Goal: Complete application form: Complete application form

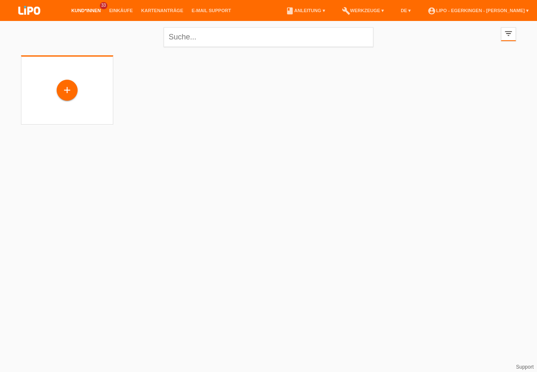
click at [69, 92] on div "+" at bounding box center [67, 90] width 20 height 14
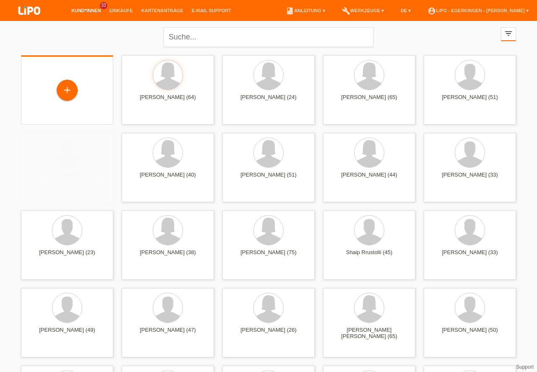
click at [65, 91] on div "+" at bounding box center [67, 90] width 20 height 14
click at [65, 85] on div "+" at bounding box center [67, 90] width 20 height 14
click at [68, 88] on div "+" at bounding box center [67, 90] width 20 height 14
click at [68, 89] on div "+" at bounding box center [67, 90] width 20 height 14
click at [67, 92] on div "+" at bounding box center [65, 90] width 20 height 14
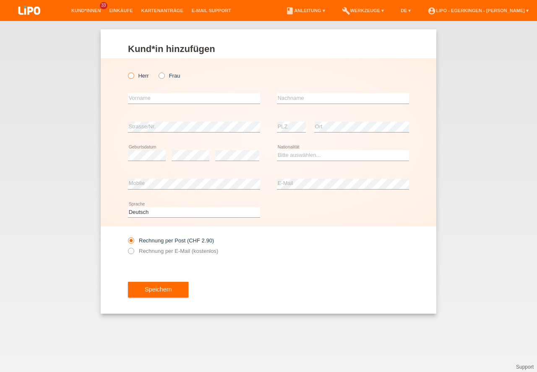
click at [127, 71] on icon at bounding box center [127, 71] width 0 height 0
click at [131, 73] on input "Herr" at bounding box center [130, 75] width 5 height 5
radio input "true"
click at [147, 100] on input "text" at bounding box center [194, 98] width 132 height 10
type input "[PERSON_NAME]"
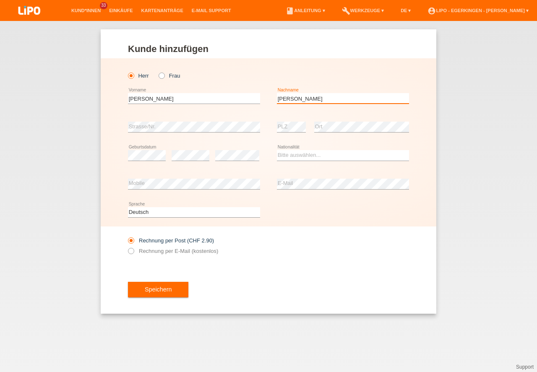
type input "[PERSON_NAME]"
click at [297, 157] on select "Bitte auswählen... Schweiz Deutschland Liechtenstein Österreich ------------ Af…" at bounding box center [343, 155] width 132 height 10
select select "CH"
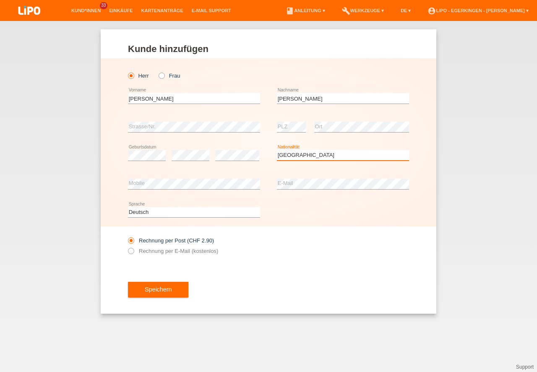
click at [0, 0] on option "Schweiz" at bounding box center [0, 0] width 0 height 0
click at [153, 249] on label "Rechnung per E-Mail (kostenlos)" at bounding box center [173, 251] width 90 height 6
click at [133, 249] on input "Rechnung per E-Mail (kostenlos)" at bounding box center [130, 253] width 5 height 10
radio input "true"
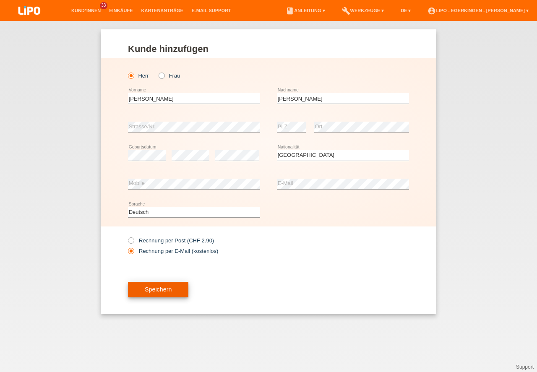
click at [154, 290] on button "Speichern" at bounding box center [158, 290] width 60 height 16
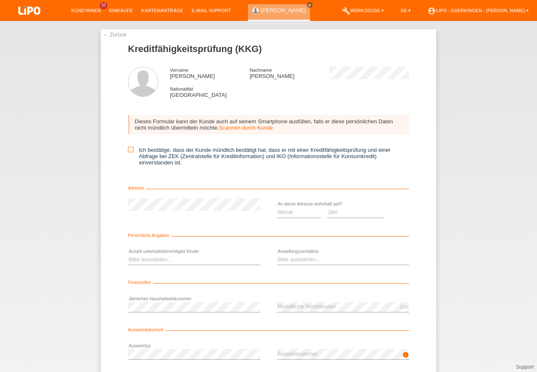
click at [128, 149] on icon at bounding box center [130, 149] width 5 height 5
click at [128, 149] on input "Ich bestätige, dass der Kunde mündlich bestätigt hat, dass er mit einer Kreditf…" at bounding box center [130, 149] width 5 height 5
checkbox input "true"
click at [301, 209] on select "Monat 01 02 03 04 05 06 07 08 09 10" at bounding box center [299, 212] width 44 height 10
select select "08"
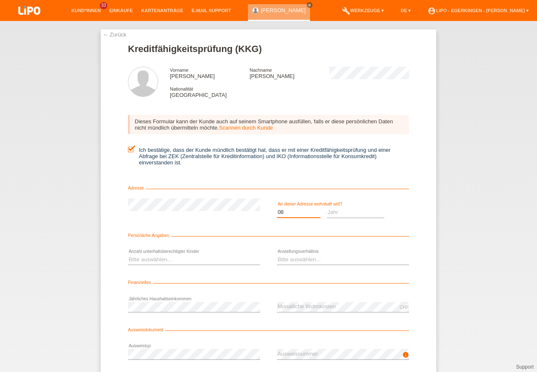
click at [0, 0] on option "08" at bounding box center [0, 0] width 0 height 0
click at [363, 211] on select "Jahr 2025 2024 2023 2022 2021 2020 2019 2018 2017 2016 2015 2014 2013 2012 2011…" at bounding box center [356, 212] width 58 height 10
select select "2010"
click at [0, 0] on option "2010" at bounding box center [0, 0] width 0 height 0
click at [208, 264] on select "Bitte auswählen... 0 1 2 3 4 5 6 7 8 9" at bounding box center [194, 260] width 132 height 10
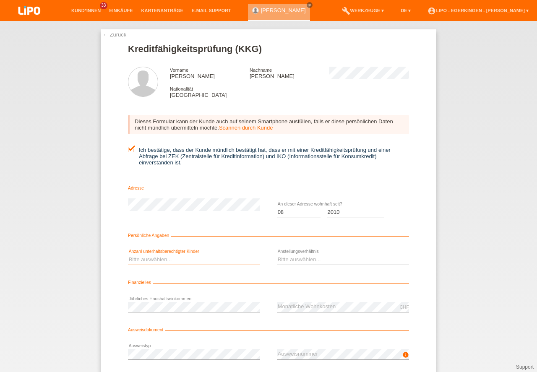
click at [302, 261] on select "Bitte auswählen... Unbefristet Befristet Lehrling/Student Pensioniert Nicht arb…" at bounding box center [343, 260] width 132 height 10
click at [219, 264] on select "Bitte auswählen... 0 1 2 3 4 5 6 7 8 9" at bounding box center [194, 260] width 132 height 10
select select "0"
click at [0, 0] on option "0" at bounding box center [0, 0] width 0 height 0
click at [296, 257] on select "Bitte auswählen... Unbefristet Befristet Lehrling/Student Pensioniert Nicht arb…" at bounding box center [343, 260] width 132 height 10
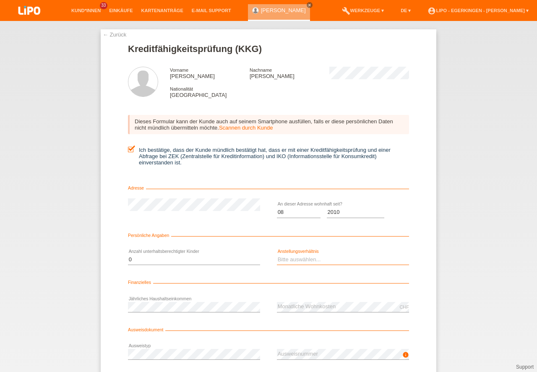
select select "UNLIMITED"
click at [0, 0] on option "Unbefristet" at bounding box center [0, 0] width 0 height 0
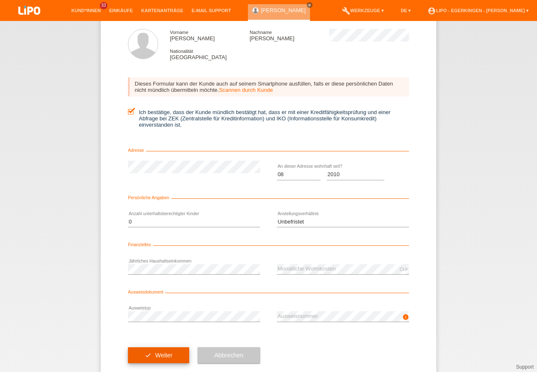
click at [180, 359] on button "check Weiter" at bounding box center [158, 356] width 61 height 16
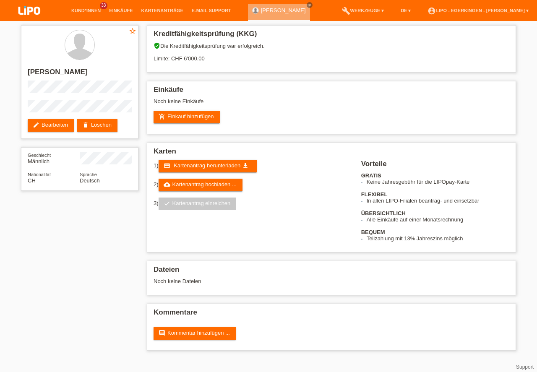
click at [123, 359] on html "Kund*innen 33 Einkäufe Kartenanträge E-Mail Support close" at bounding box center [268, 179] width 537 height 359
click at [184, 185] on link "cloud_upload Kartenantrag hochladen ..." at bounding box center [201, 185] width 84 height 13
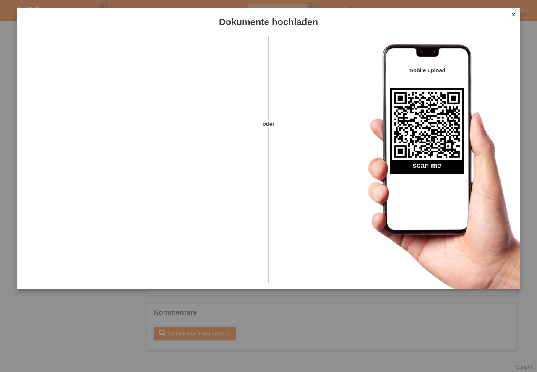
click at [512, 14] on icon "close" at bounding box center [513, 14] width 7 height 7
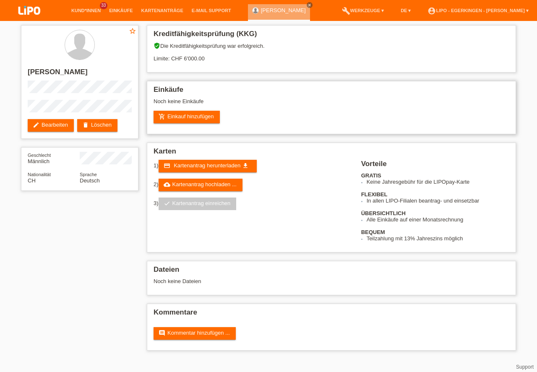
click at [325, 116] on div "add_shopping_cart Einkauf hinzufügen" at bounding box center [332, 117] width 356 height 13
click at [191, 116] on link "add_shopping_cart Einkauf hinzufügen" at bounding box center [187, 117] width 66 height 13
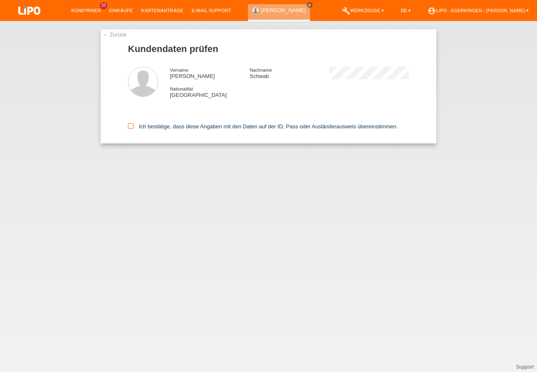
click at [129, 125] on icon at bounding box center [130, 125] width 5 height 5
click at [129, 125] on input "Ich bestätige, dass diese Angaben mit den Daten auf der ID, Pass oder Ausländer…" at bounding box center [130, 125] width 5 height 5
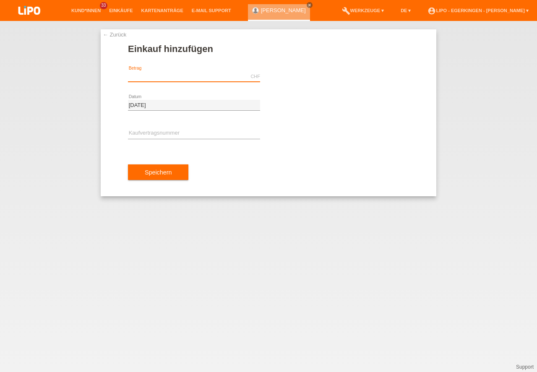
click at [143, 75] on input "text" at bounding box center [194, 76] width 132 height 10
type input "1588.25"
click at [145, 136] on input "text" at bounding box center [194, 133] width 132 height 10
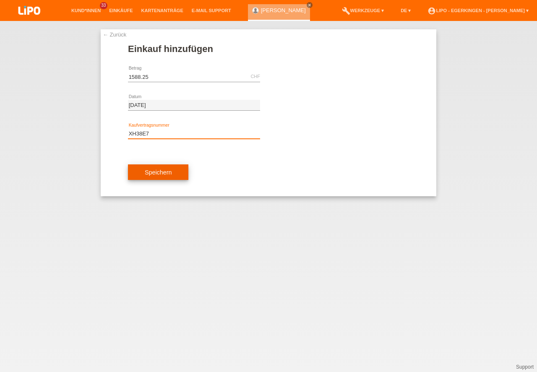
type input "XH38E7"
click at [168, 180] on button "Speichern" at bounding box center [158, 173] width 60 height 16
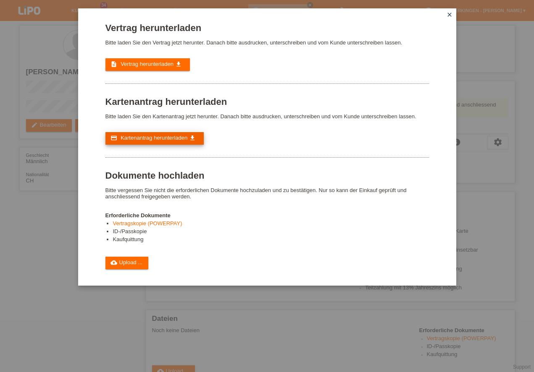
click at [145, 139] on span "Kartenantrag herunterladen" at bounding box center [153, 138] width 67 height 6
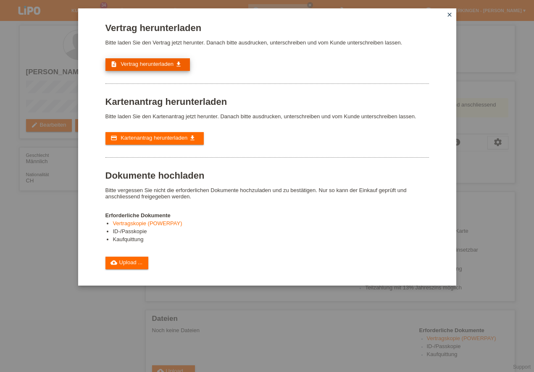
click at [157, 61] on span "Vertrag herunterladen" at bounding box center [146, 64] width 53 height 6
click at [496, 103] on div "Vertrag herunterladen Bitte laden Sie den Vertrag jetzt herunter. Danach bitte …" at bounding box center [267, 186] width 534 height 372
click at [451, 15] on icon "close" at bounding box center [449, 14] width 7 height 7
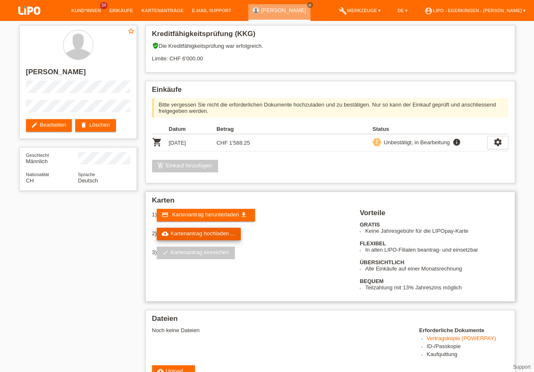
click at [191, 238] on link "cloud_upload Kartenantrag hochladen ..." at bounding box center [199, 234] width 84 height 13
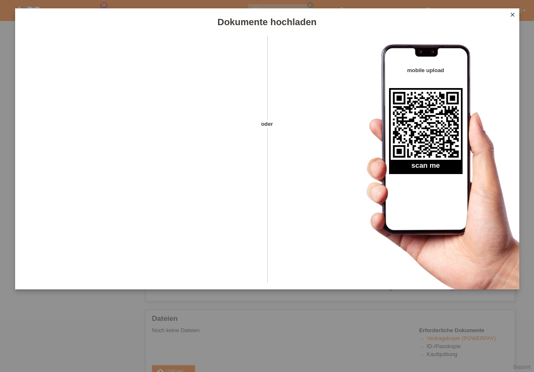
click at [511, 11] on icon "close" at bounding box center [512, 14] width 7 height 7
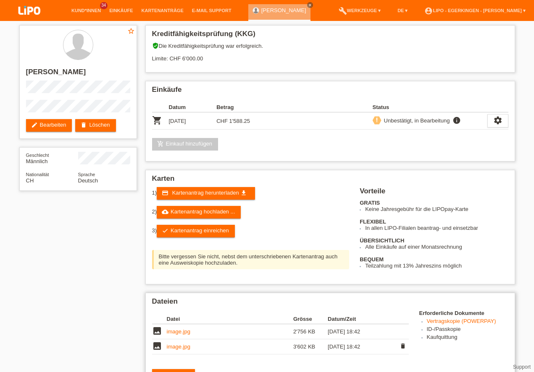
click at [180, 351] on td "image.jpg" at bounding box center [230, 347] width 126 height 15
click at [180, 346] on link "image.jpg" at bounding box center [179, 347] width 24 height 6
